Goal: Information Seeking & Learning: Understand process/instructions

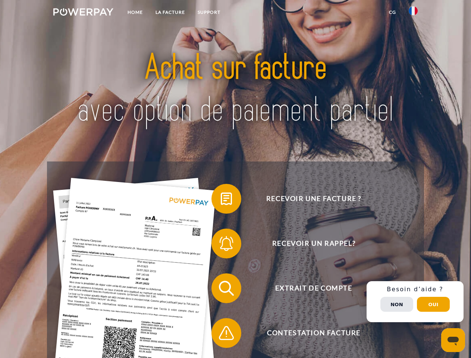
click at [83, 13] on img at bounding box center [83, 11] width 60 height 7
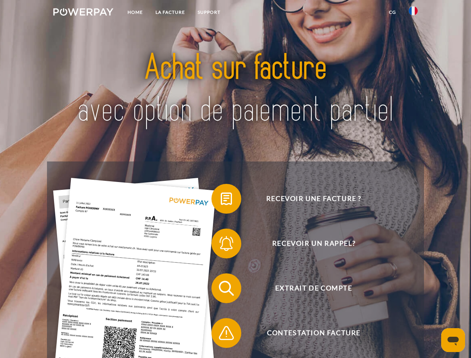
click at [413, 13] on img at bounding box center [413, 10] width 9 height 9
click at [392, 12] on link "CG" at bounding box center [392, 12] width 20 height 13
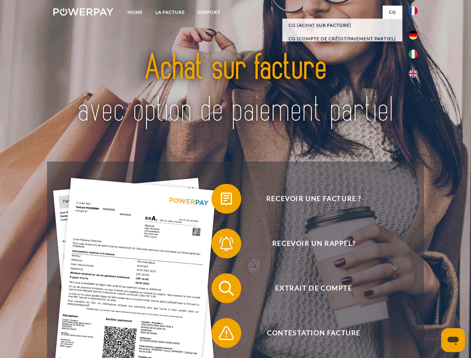
click at [221, 200] on span at bounding box center [214, 198] width 37 height 37
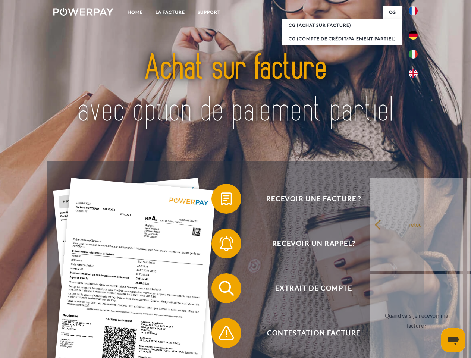
click at [221, 245] on span at bounding box center [214, 243] width 37 height 37
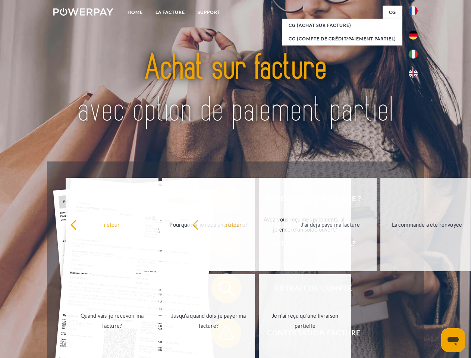
click at [221, 334] on span at bounding box center [214, 332] width 37 height 37
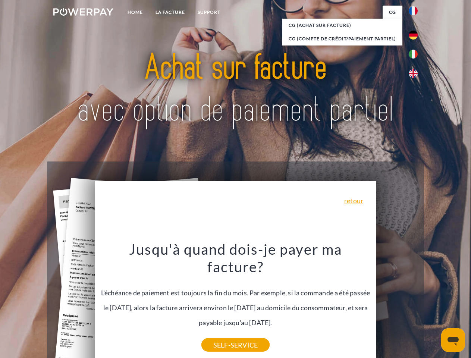
click at [415, 302] on div "Recevoir une facture ? Recevoir un rappel? Extrait de compte retour" at bounding box center [235, 310] width 377 height 298
click at [397, 303] on span "Extrait de compte" at bounding box center [313, 288] width 183 height 30
click at [433, 304] on header "Home LA FACTURE Support" at bounding box center [235, 257] width 471 height 515
